Goal: Transaction & Acquisition: Purchase product/service

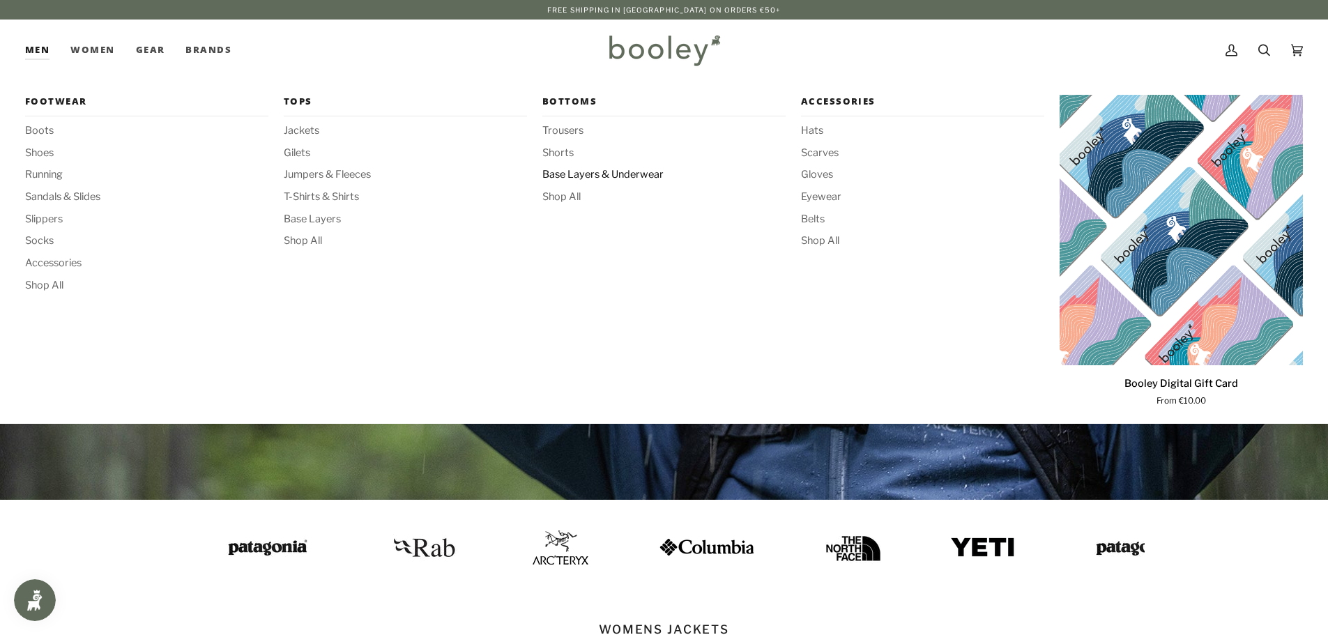
click at [584, 175] on span "Base Layers & Underwear" at bounding box center [663, 174] width 243 height 15
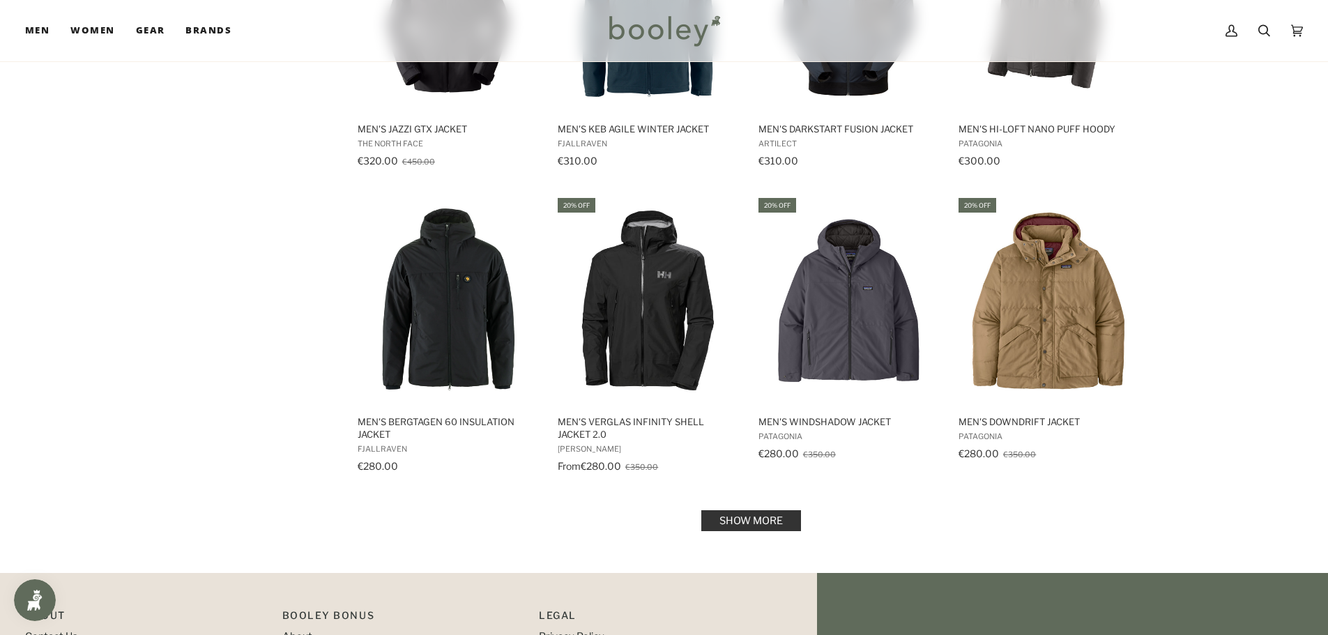
scroll to position [1464, 0]
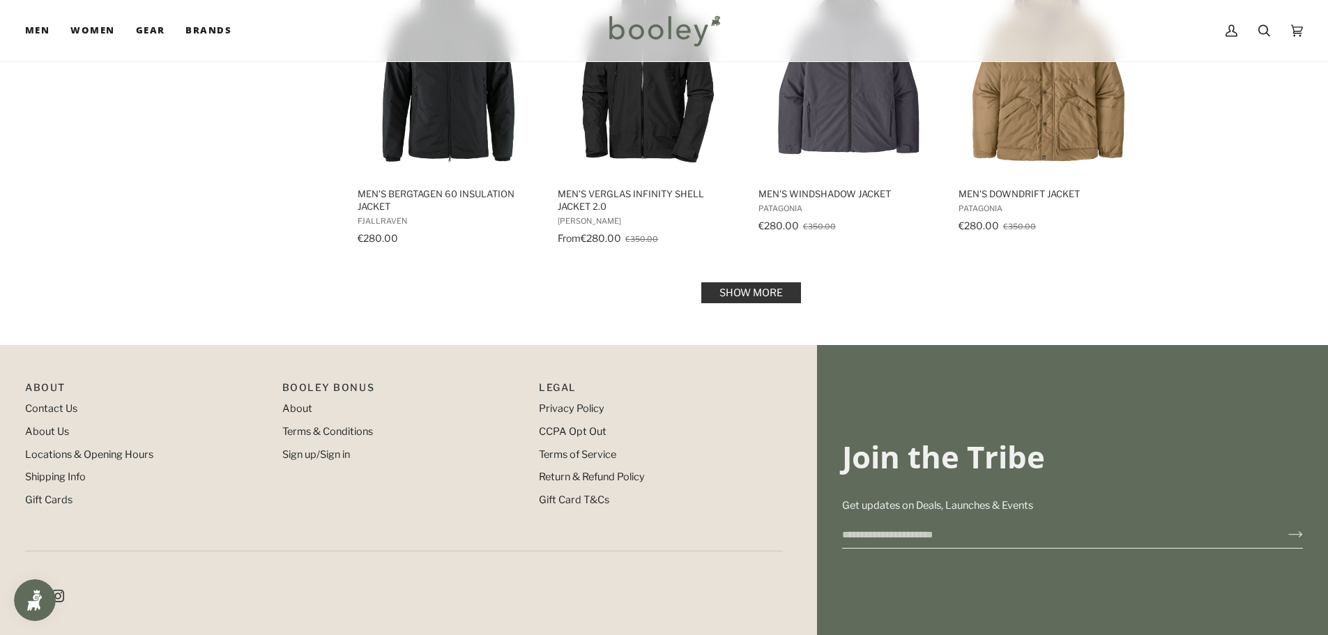
click at [736, 294] on link "Show more" at bounding box center [751, 292] width 100 height 21
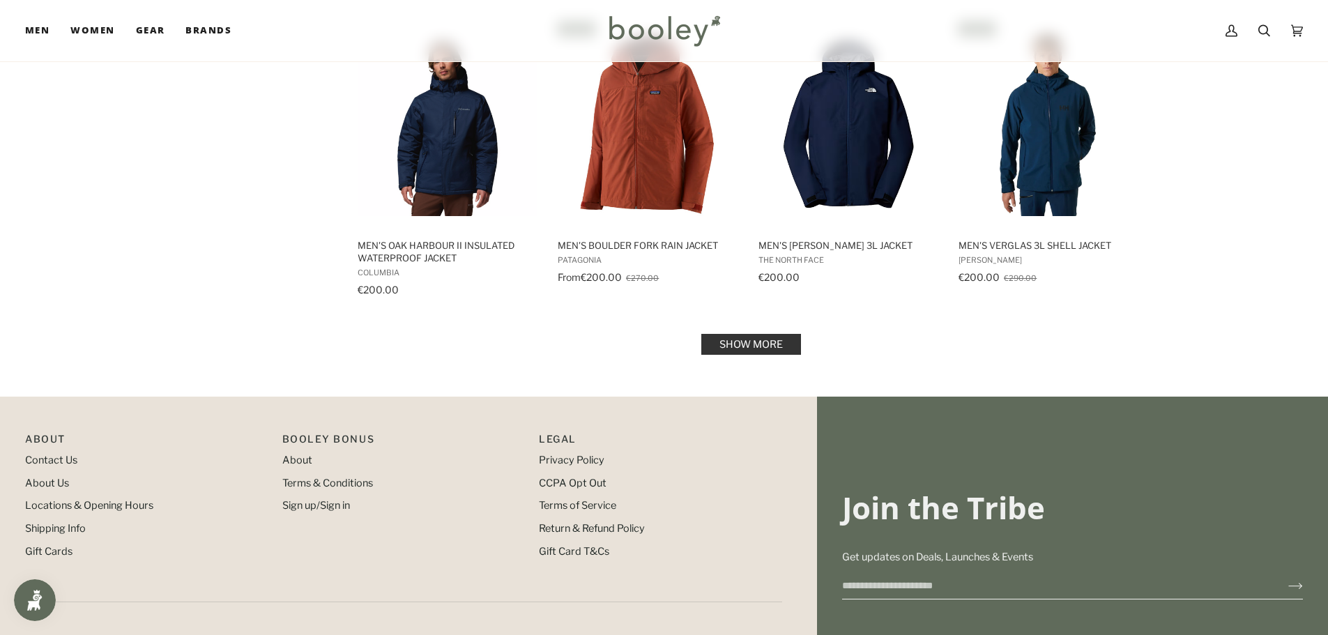
scroll to position [2998, 0]
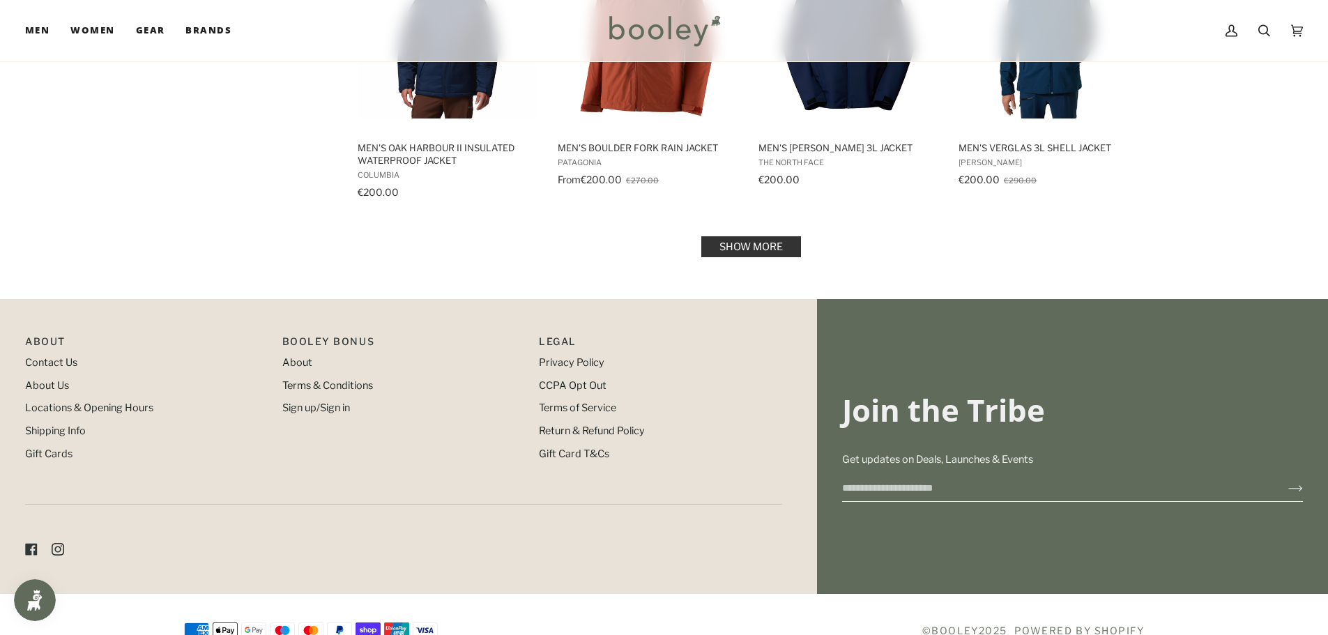
click at [757, 250] on link "Show more" at bounding box center [751, 246] width 100 height 21
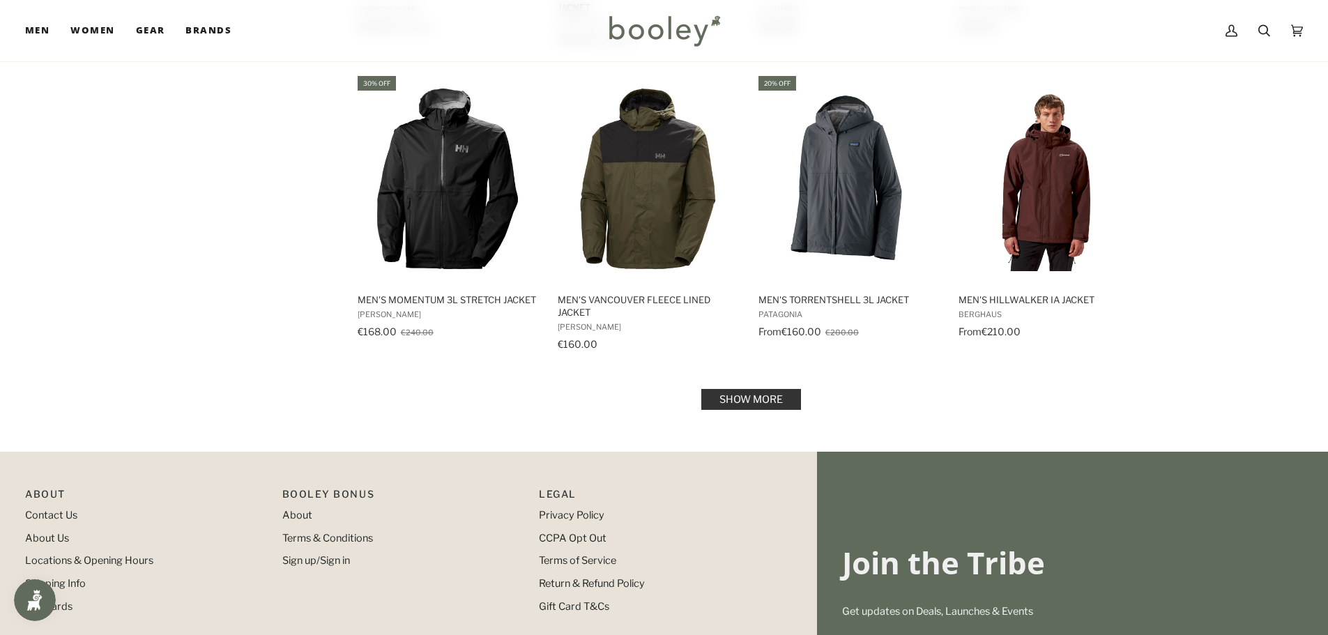
scroll to position [4323, 0]
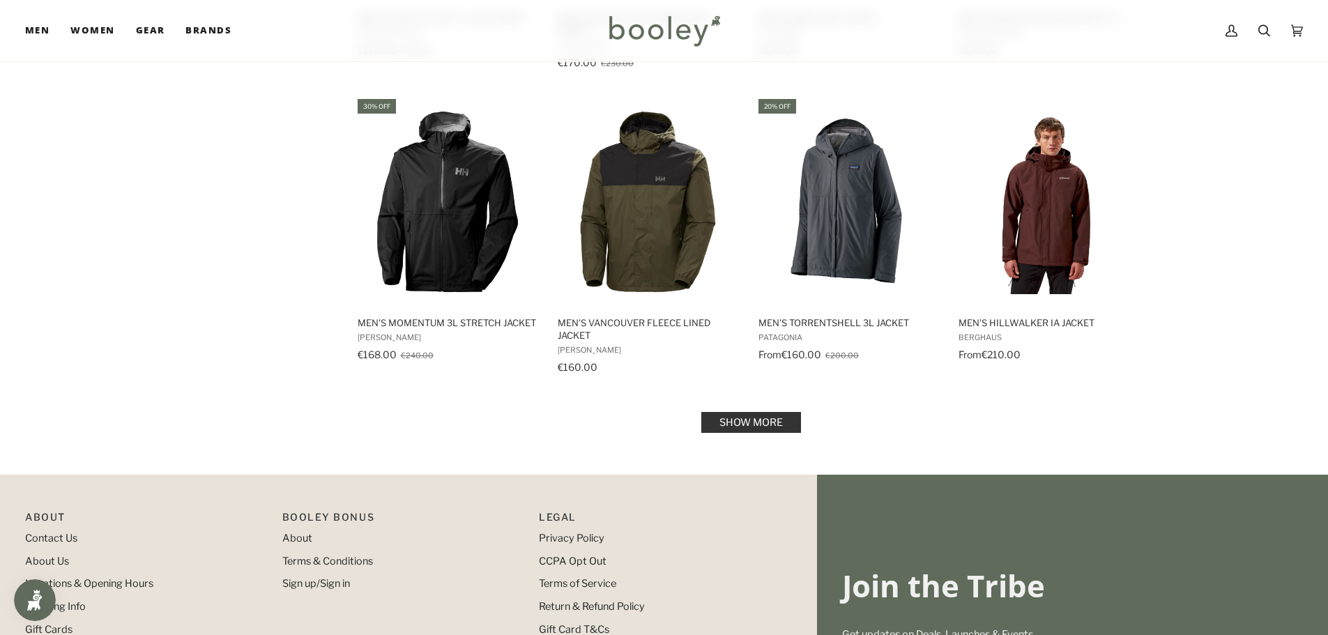
click at [754, 417] on link "Show more" at bounding box center [751, 422] width 100 height 21
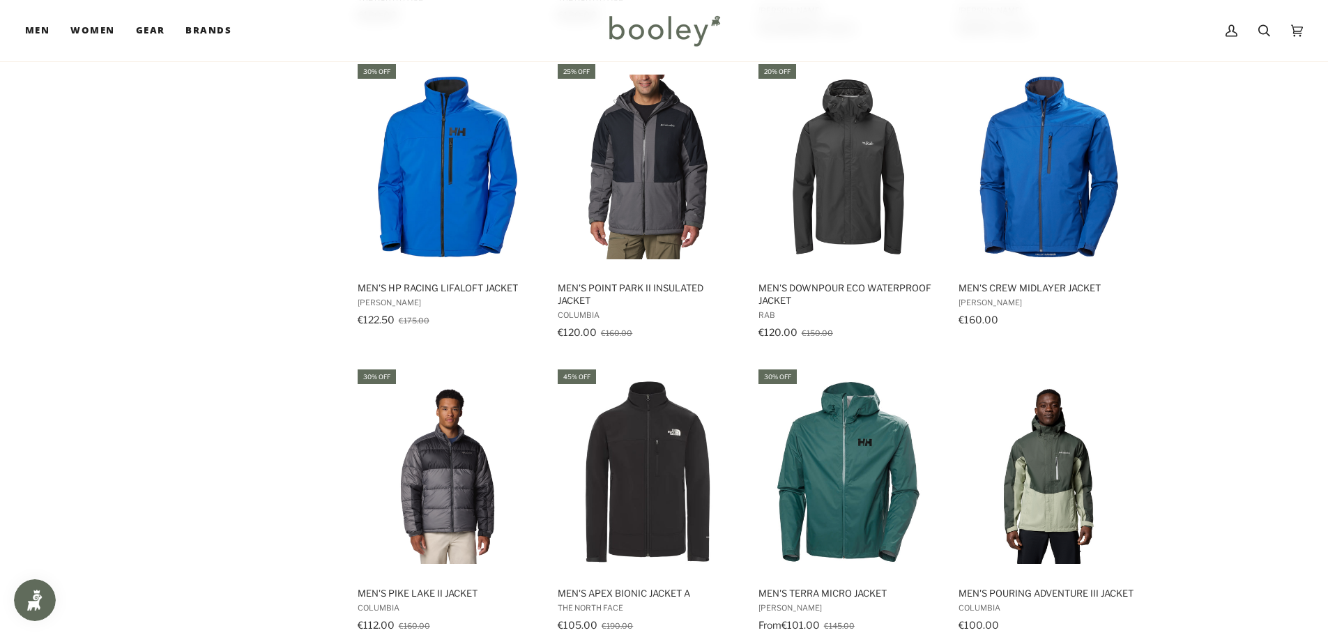
scroll to position [5717, 0]
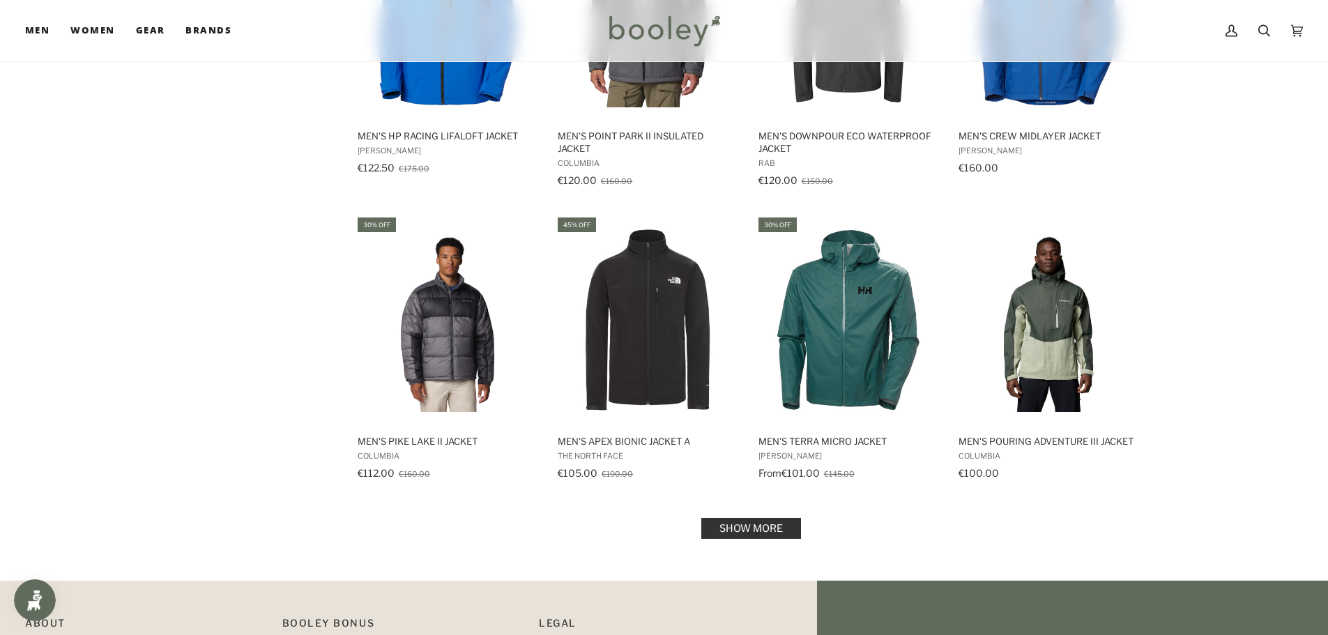
click at [764, 523] on link "Show more" at bounding box center [751, 528] width 100 height 21
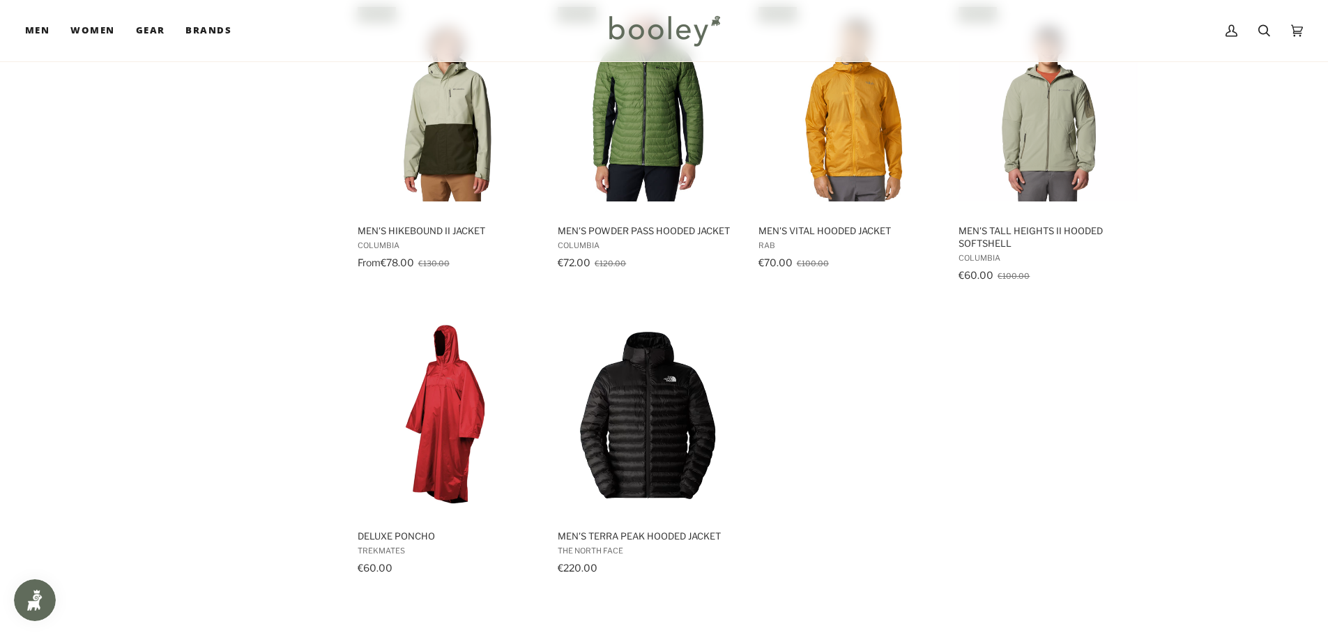
scroll to position [6554, 0]
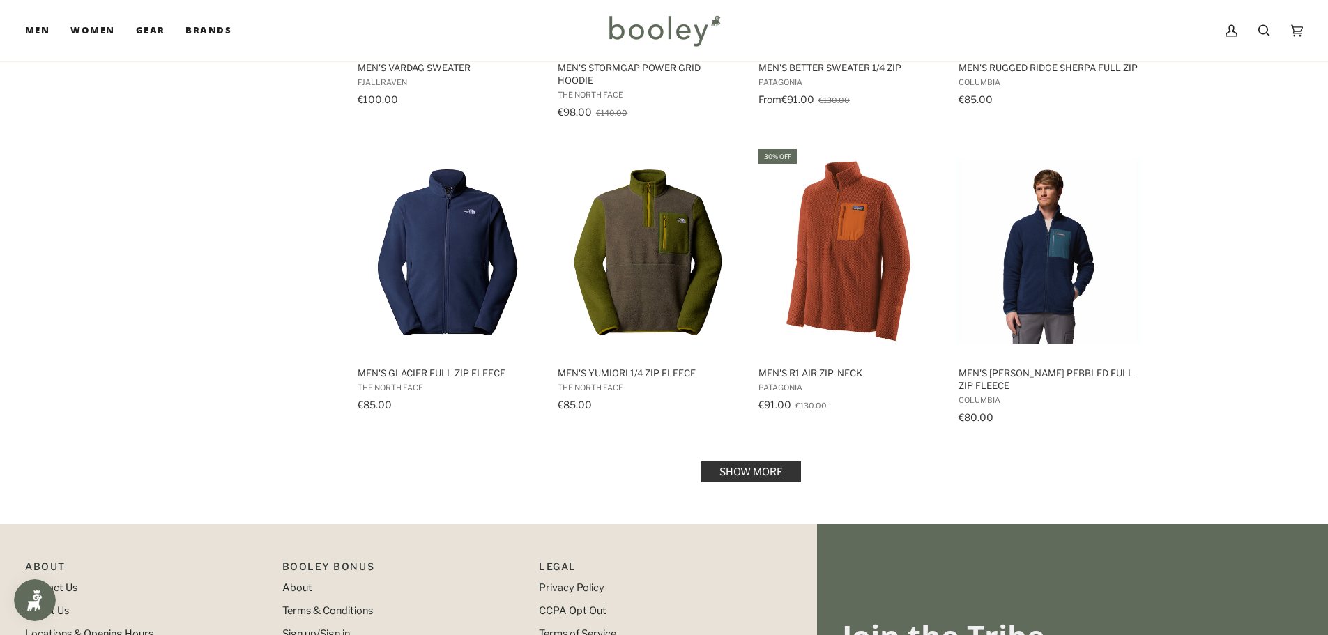
scroll to position [1325, 0]
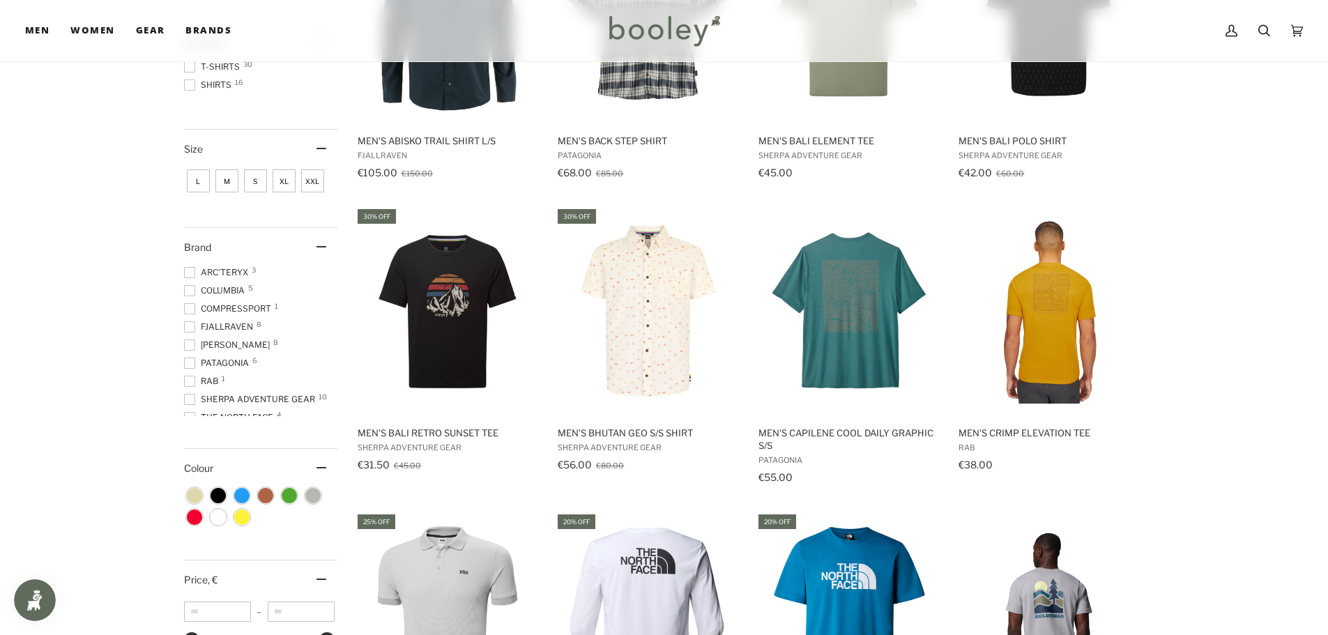
scroll to position [349, 0]
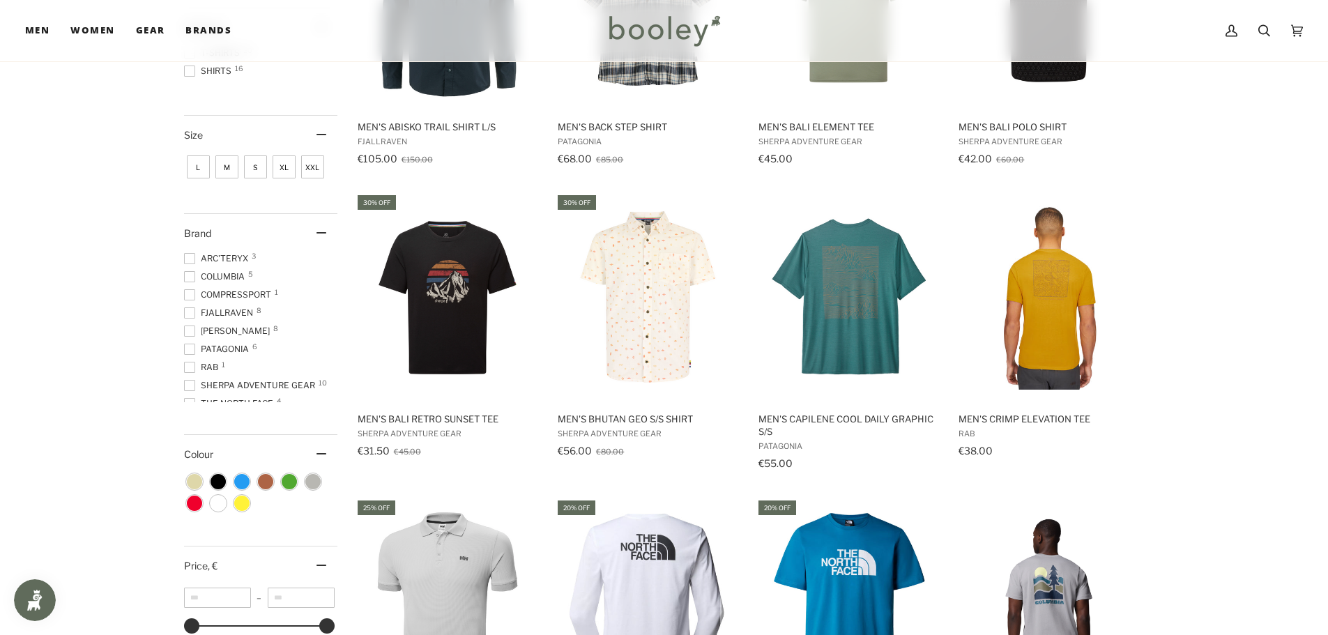
click at [255, 168] on span "S" at bounding box center [255, 166] width 23 height 23
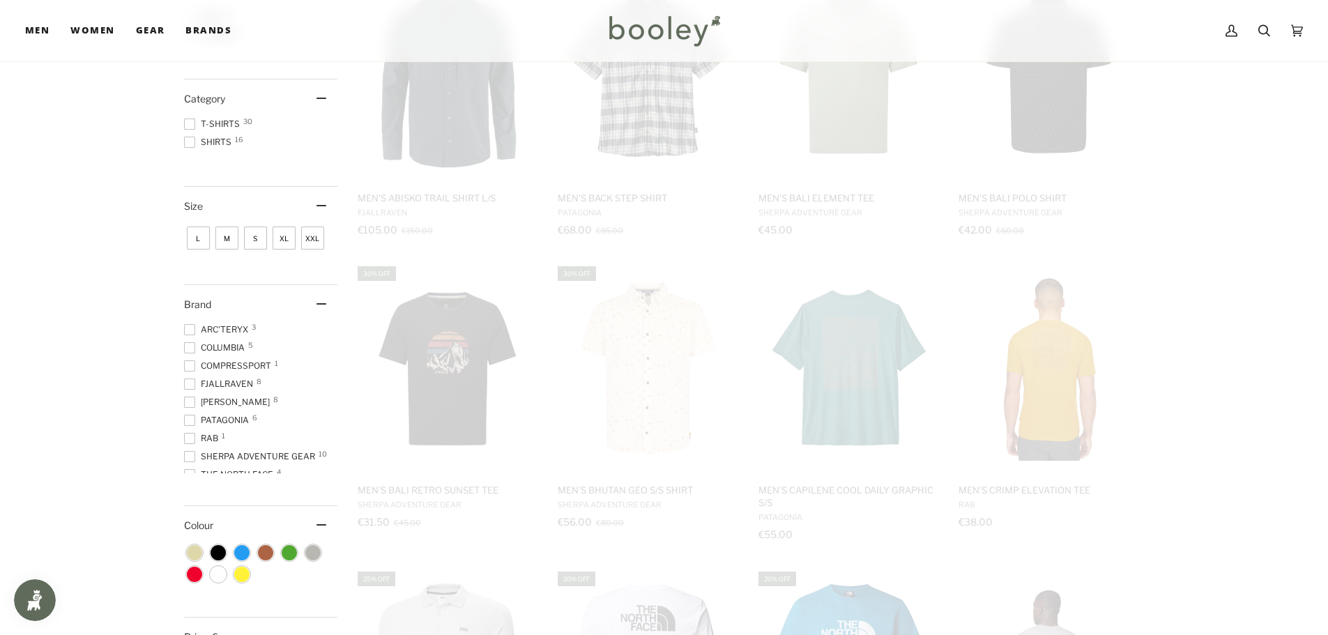
scroll to position [3, 0]
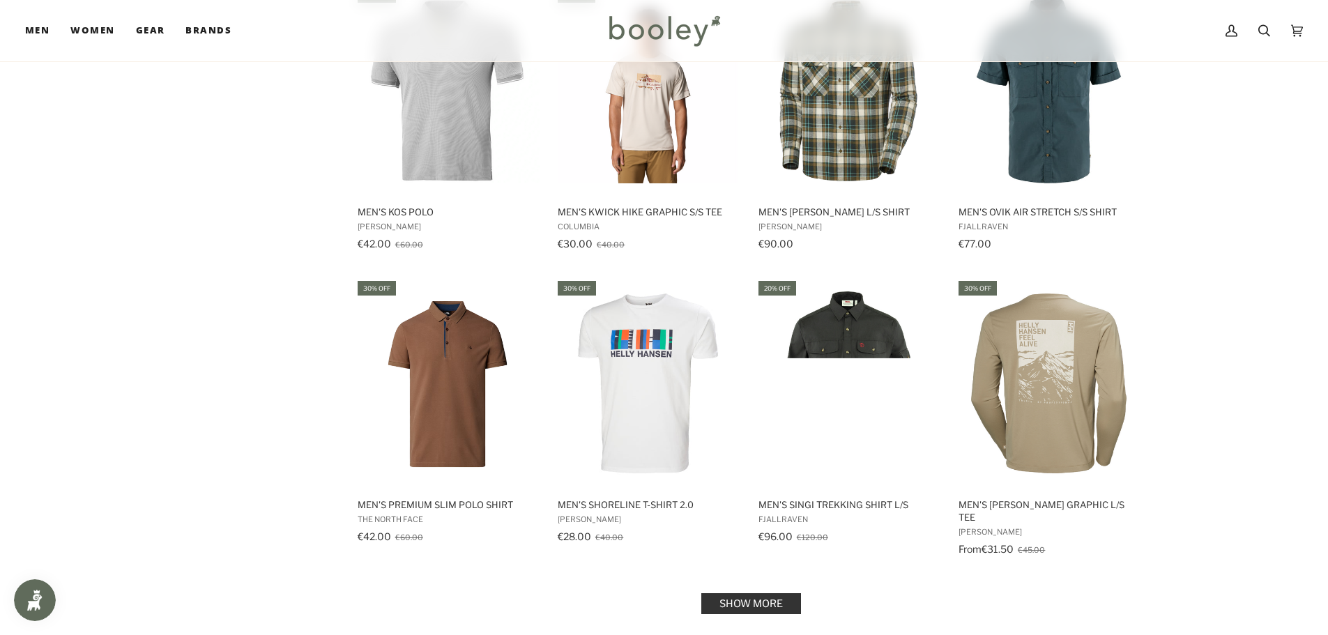
scroll to position [1255, 0]
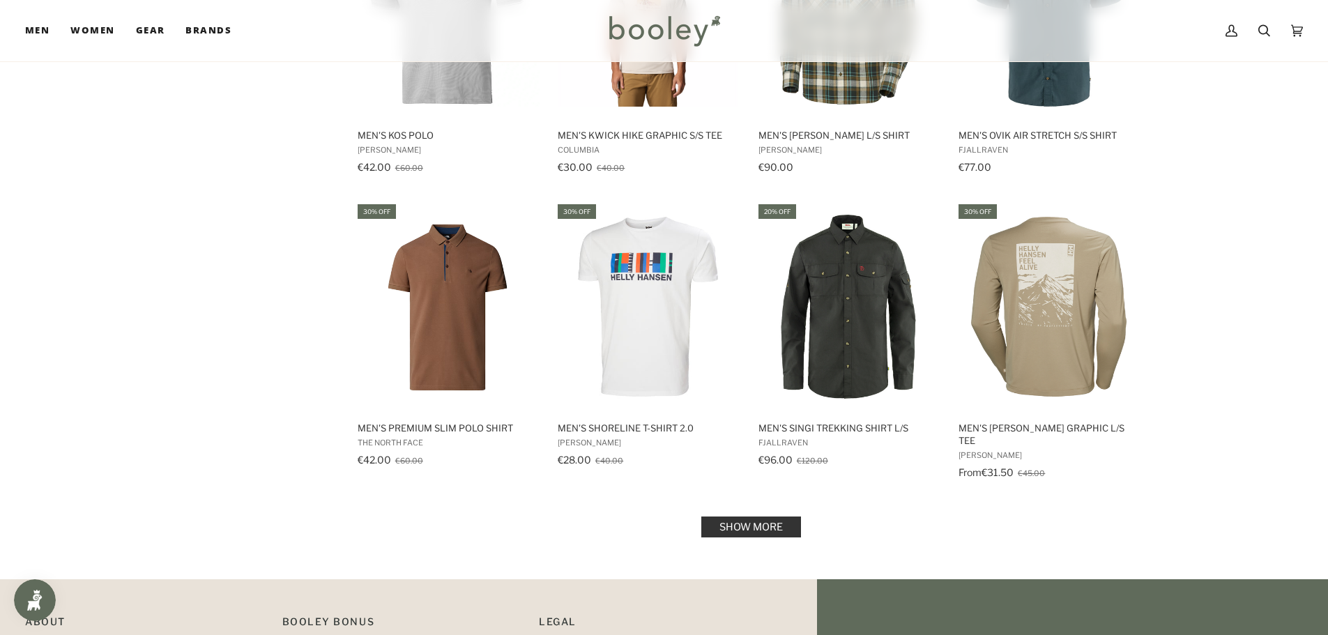
click at [759, 517] on link "Show more" at bounding box center [751, 527] width 100 height 21
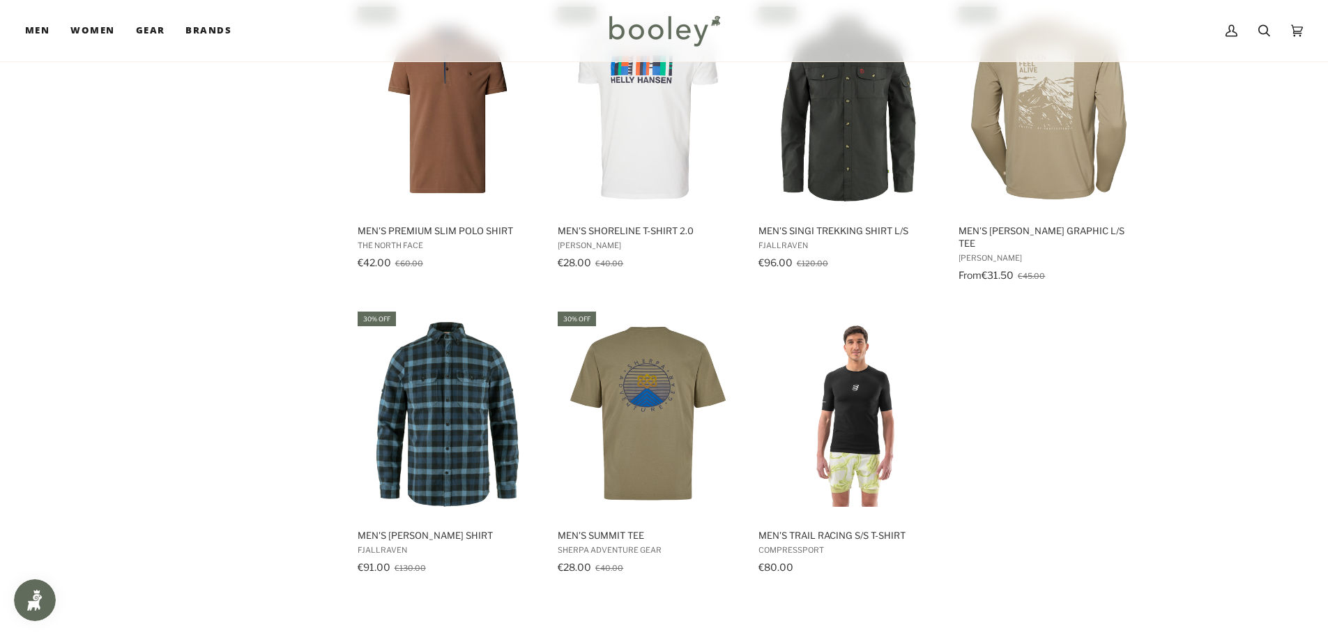
scroll to position [1464, 0]
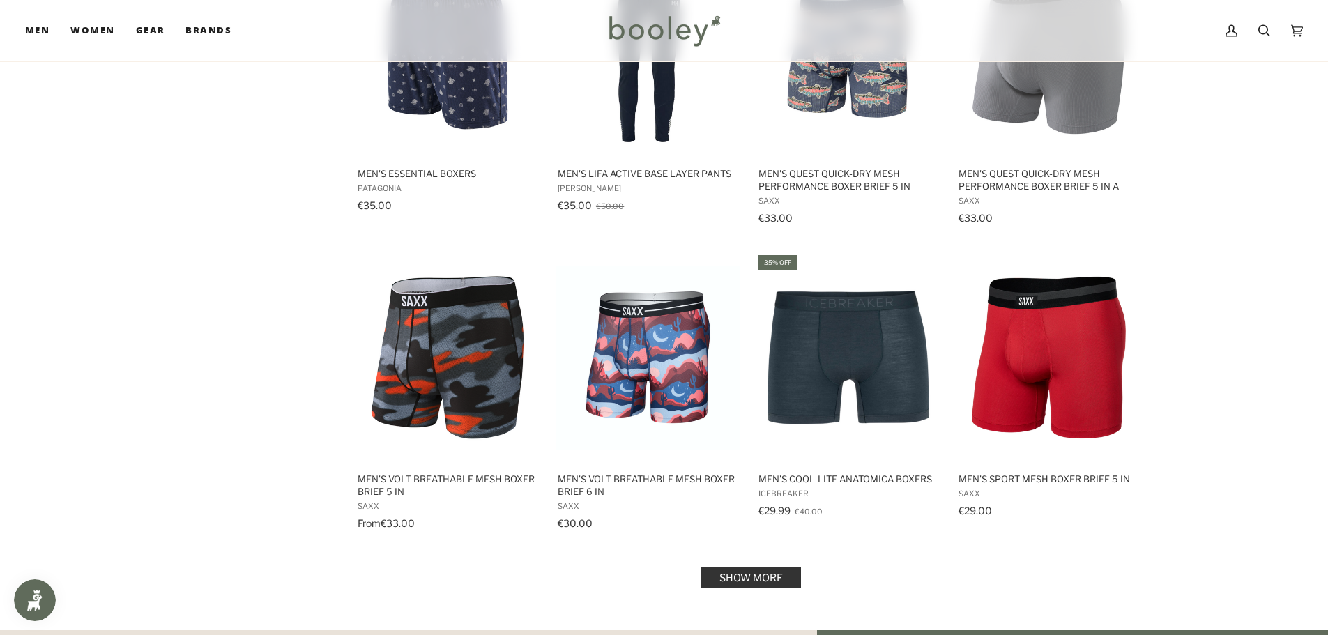
scroll to position [1325, 0]
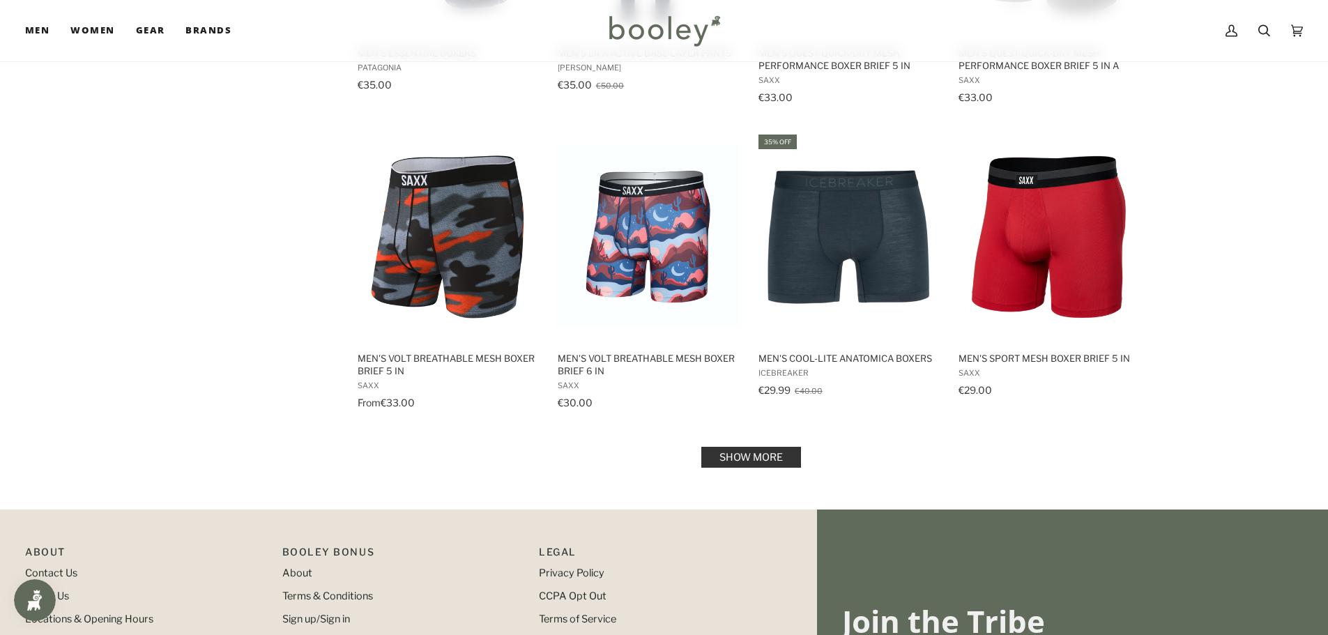
click at [775, 457] on link "Show more" at bounding box center [751, 457] width 100 height 21
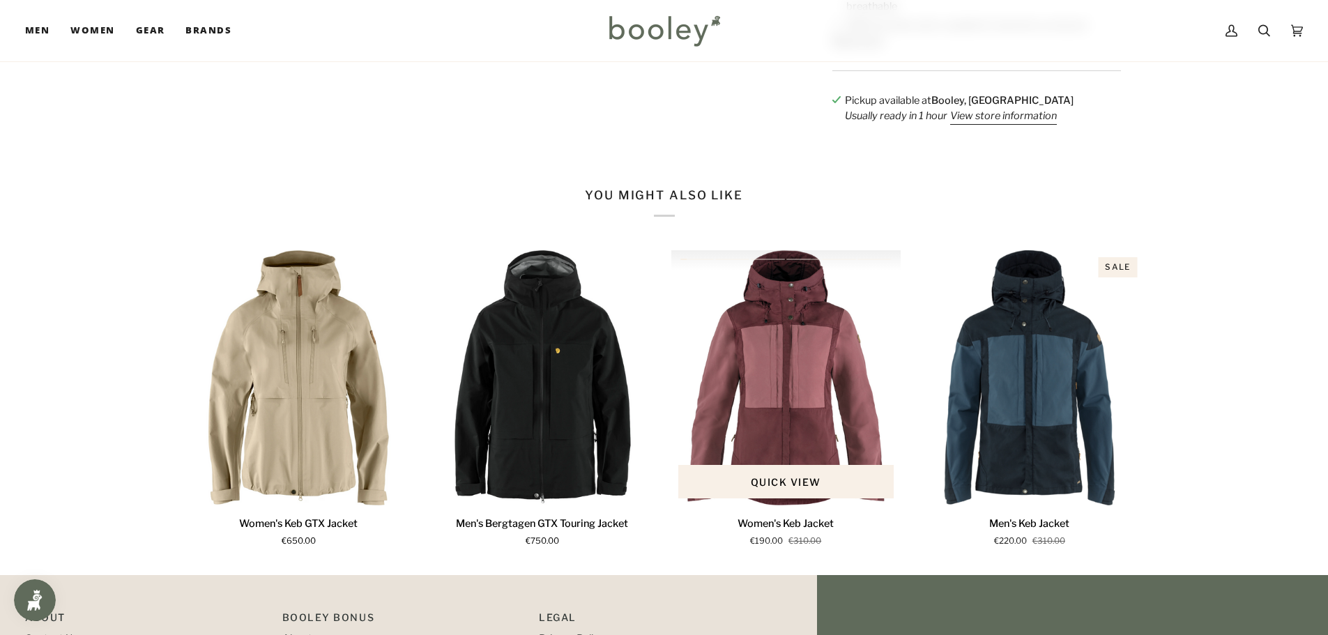
scroll to position [767, 0]
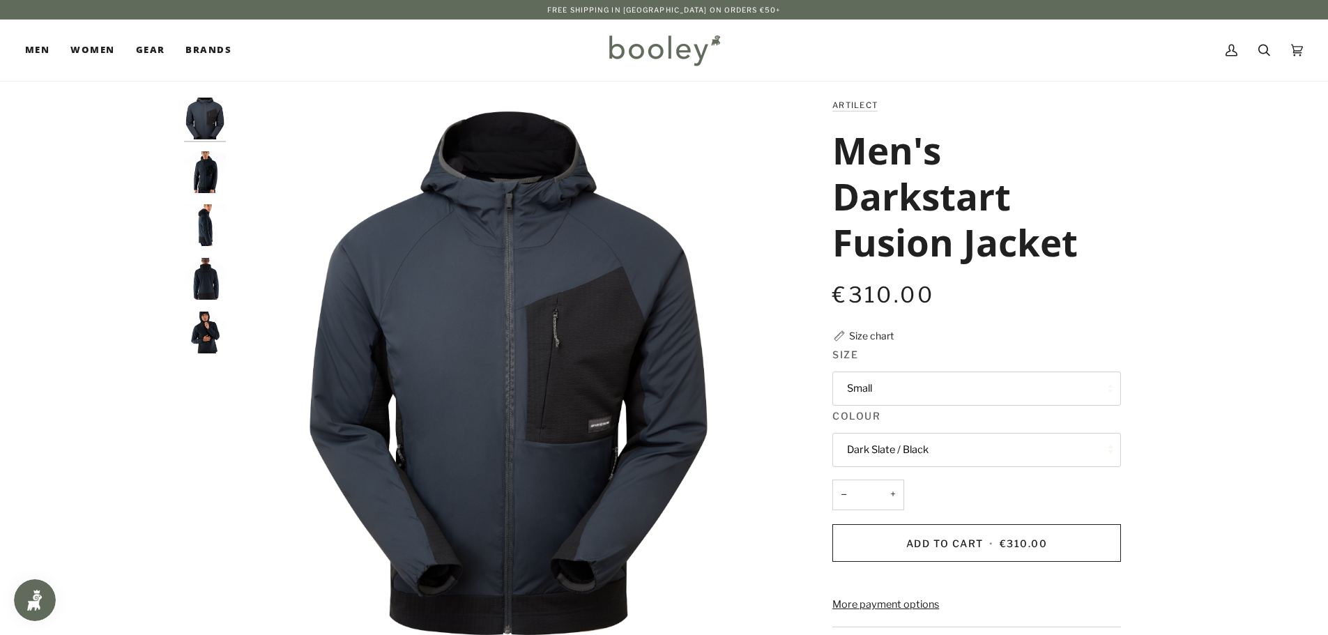
click at [199, 168] on img "Artilect Men's Darkstart Fusion Jacket Dark Slate / Black - Booley Galway" at bounding box center [205, 172] width 42 height 42
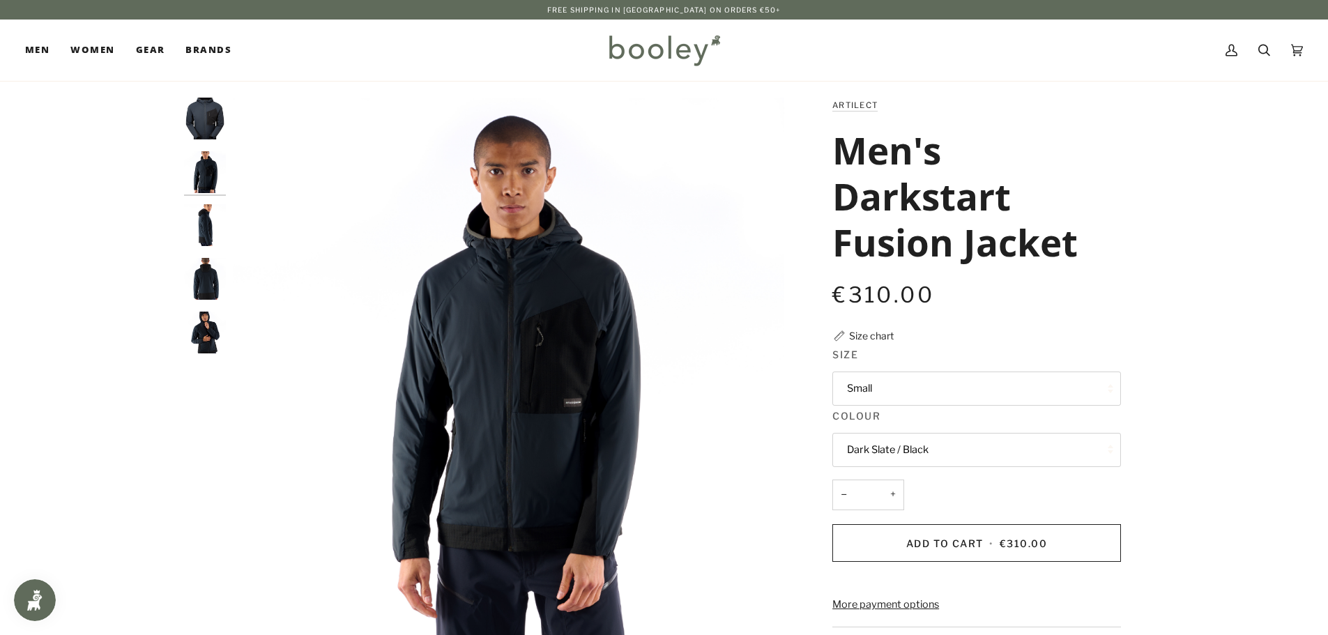
click at [208, 220] on img "Artilect Men's Darkstart Fusion Jacket Dark Slate / Black - Booley Galway" at bounding box center [205, 225] width 42 height 42
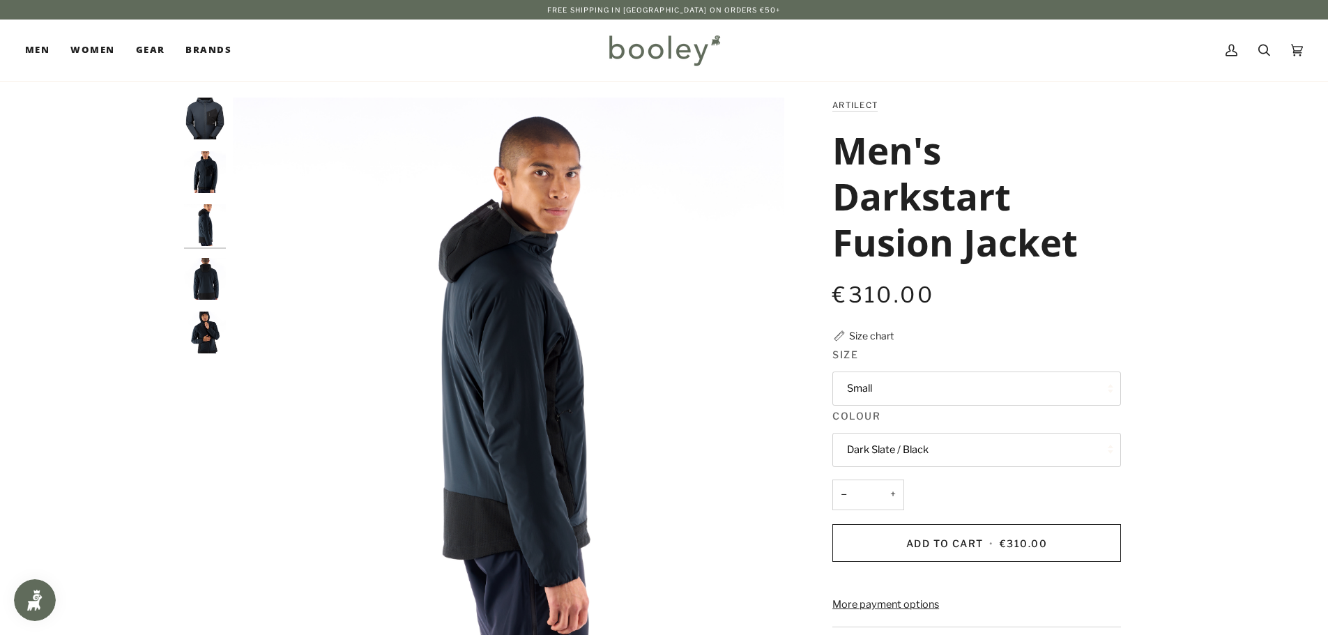
click at [212, 296] on img "Artilect Men's Darkstart Fusion Jacket Dark Slate / Black - Booley Galway" at bounding box center [205, 279] width 42 height 42
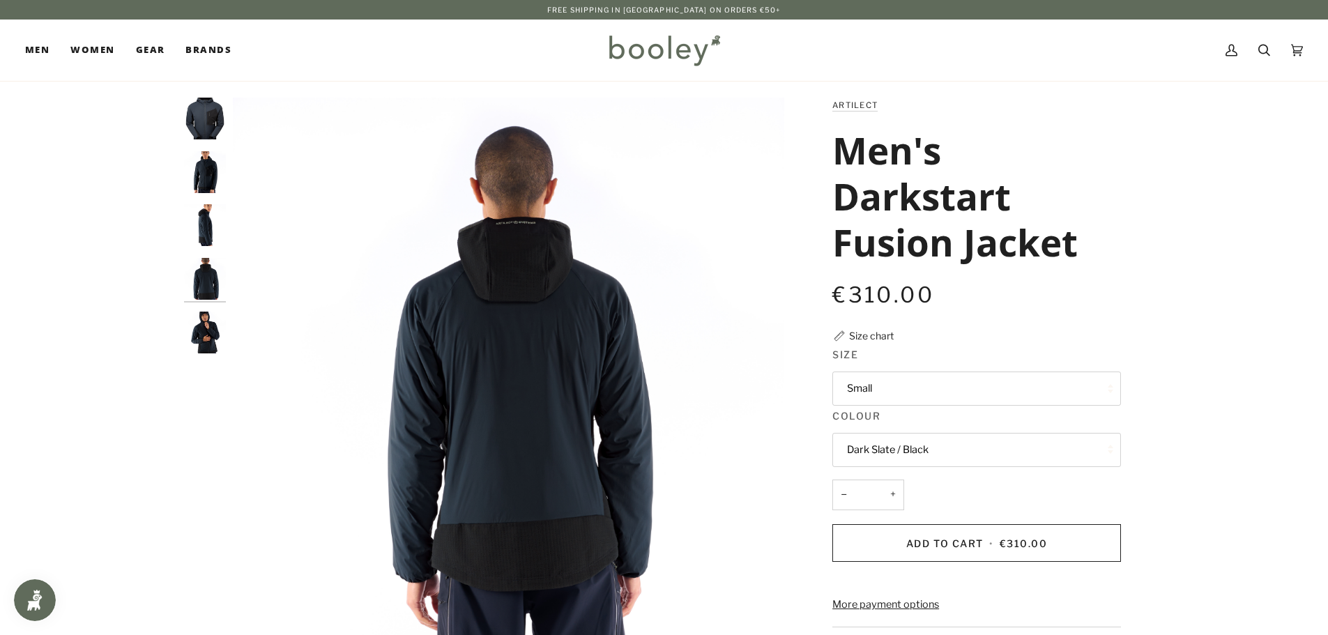
click at [218, 324] on img "Artilect Men's Darkstart Fusion Jacket Dark Slate / Black - Booley Galway" at bounding box center [205, 333] width 42 height 42
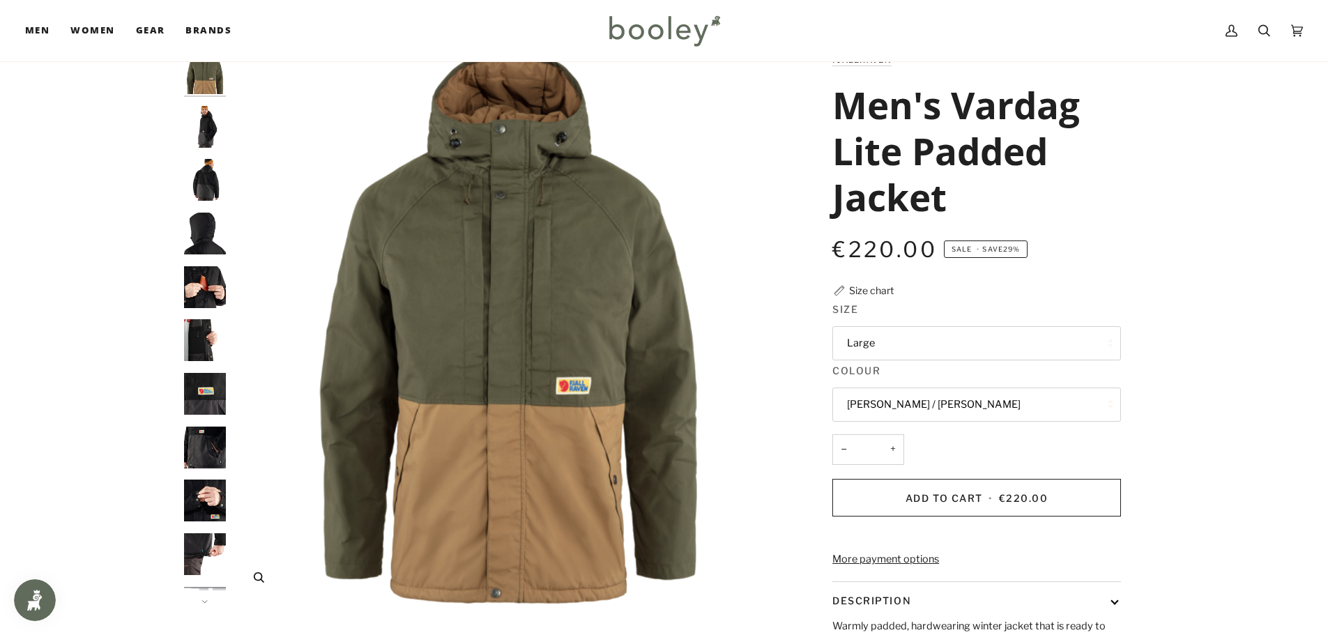
scroll to position [70, 0]
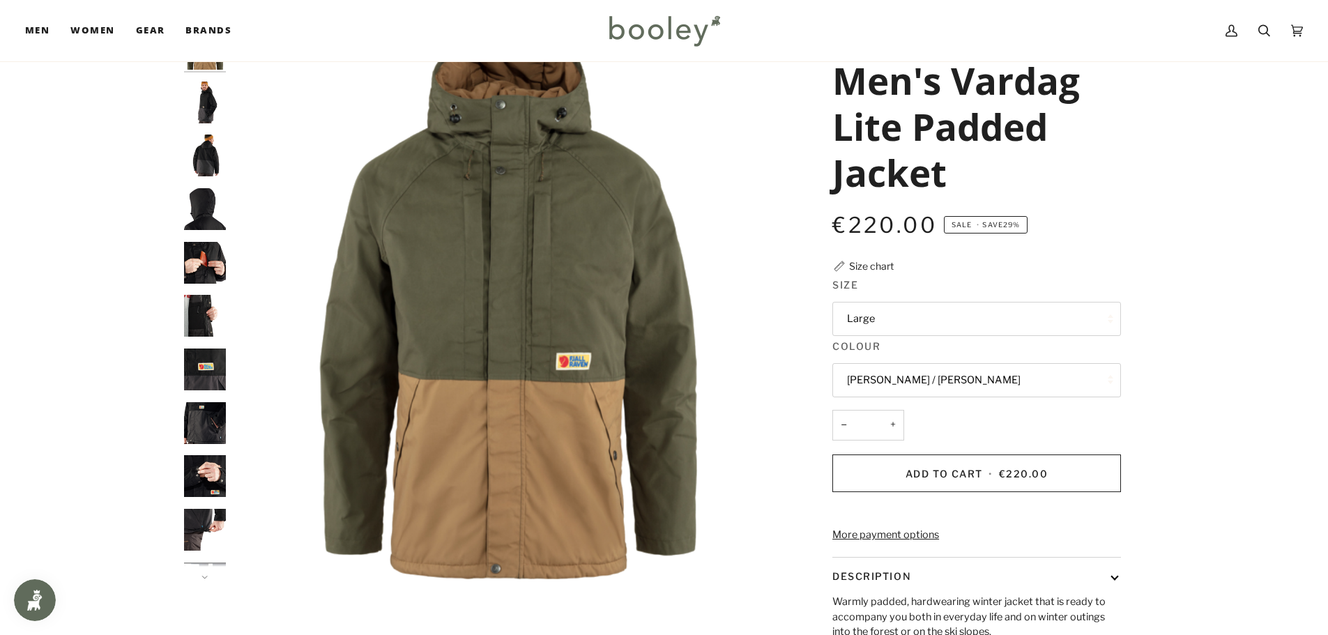
click at [216, 118] on img "Fjallraven Men's Vardag Lite Padded Jacket - Booley Galway" at bounding box center [205, 103] width 42 height 42
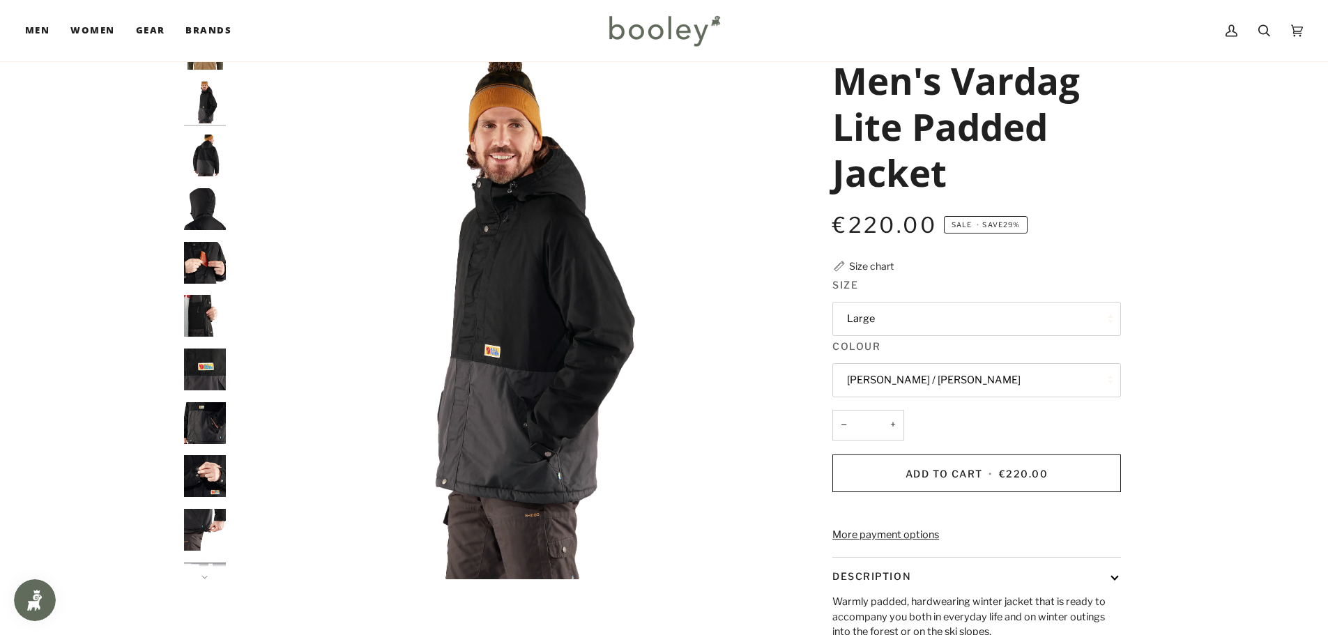
scroll to position [0, 0]
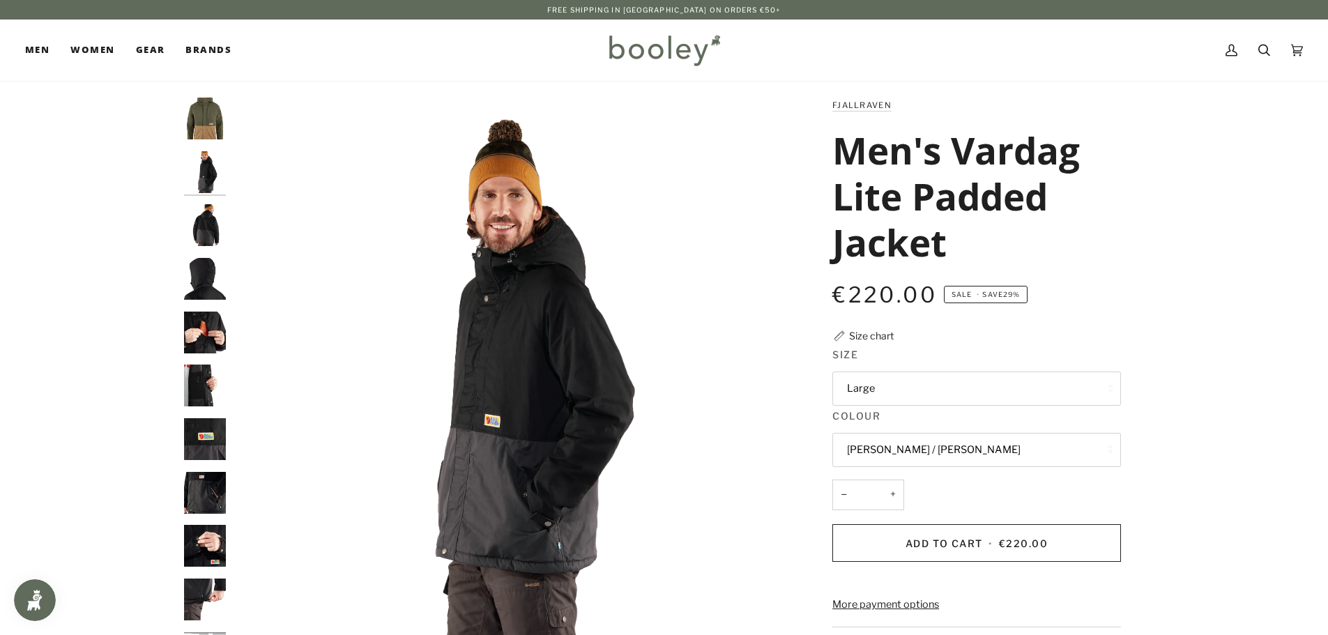
click at [215, 116] on img "Fjallraven Men's Vardag Lite Padded Jacket Laurel Green / Buckwheat Brown - Boo…" at bounding box center [205, 119] width 42 height 42
